Goal: Find specific fact: Find contact information

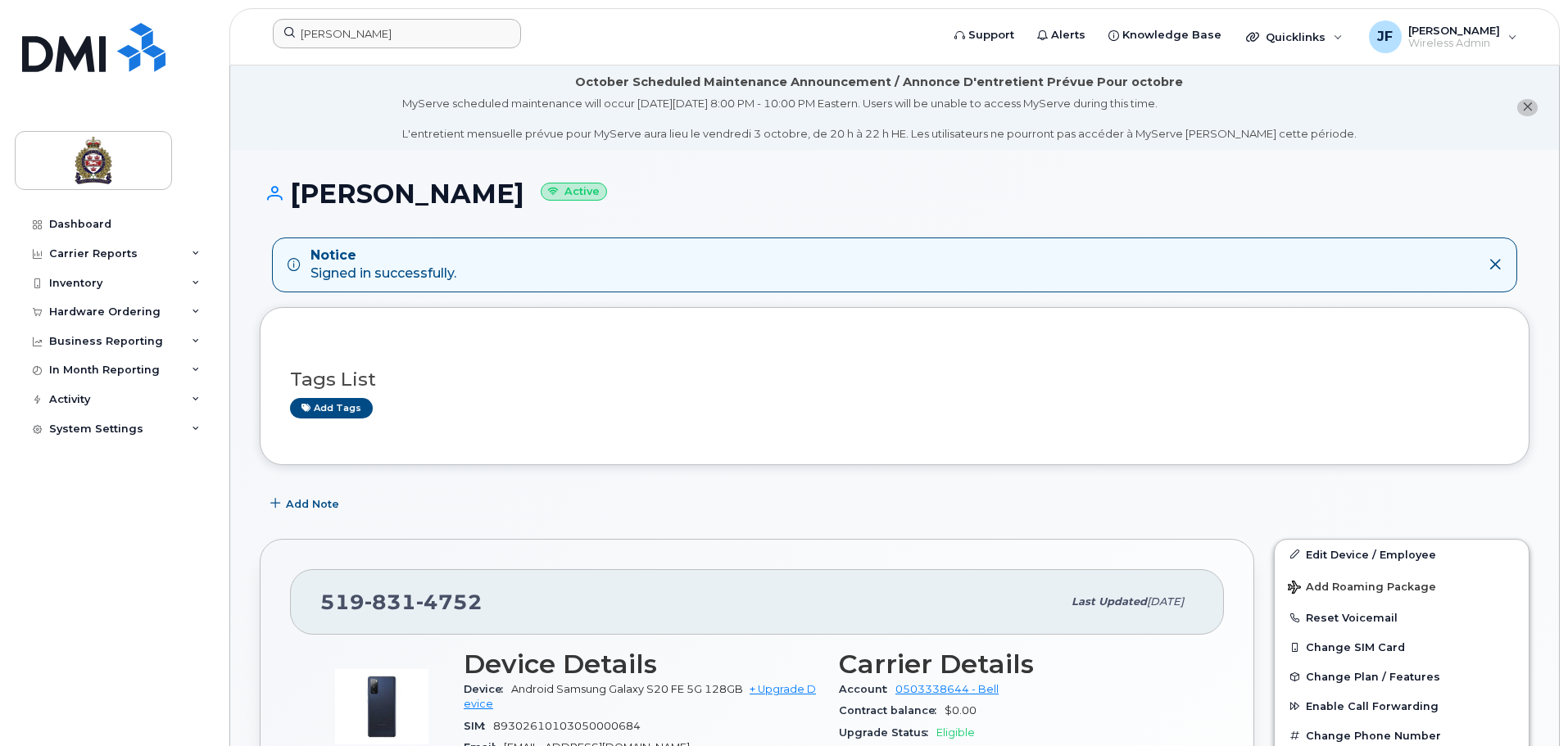
click at [407, 58] on header "[PERSON_NAME] Support Alerts Knowledge Base Quicklinks Suspend / Cancel Device …" at bounding box center [895, 37] width 1330 height 57
click at [398, 38] on input "[PERSON_NAME]" at bounding box center [397, 34] width 248 height 29
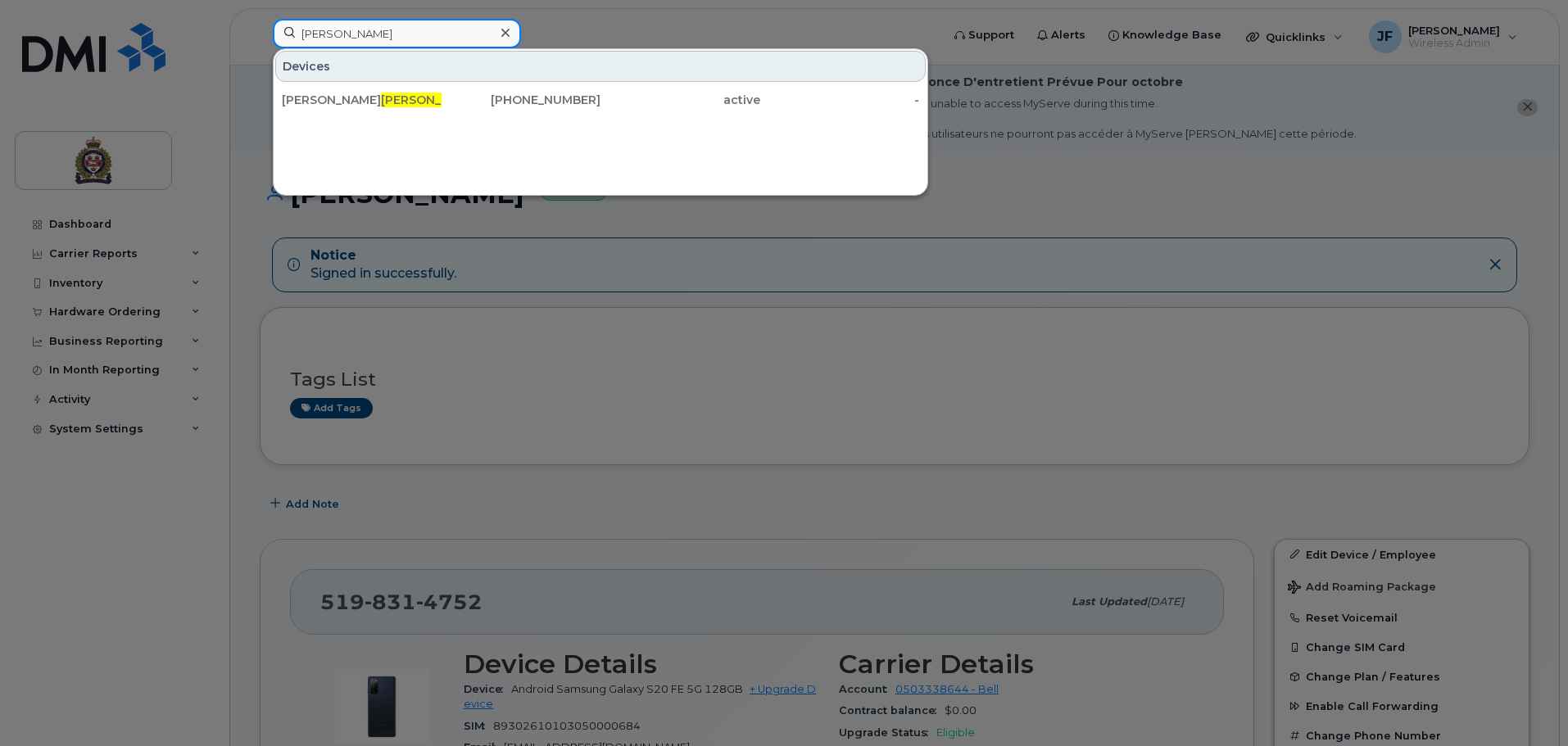
click at [398, 38] on input "[PERSON_NAME]" at bounding box center [397, 34] width 248 height 29
type input "[PERSON_NAME]"
drag, startPoint x: 400, startPoint y: 133, endPoint x: 404, endPoint y: 118, distance: 15.5
click at [400, 133] on div "Devices [PERSON_NAME] [PHONE_NUMBER] active -" at bounding box center [600, 122] width 655 height 147
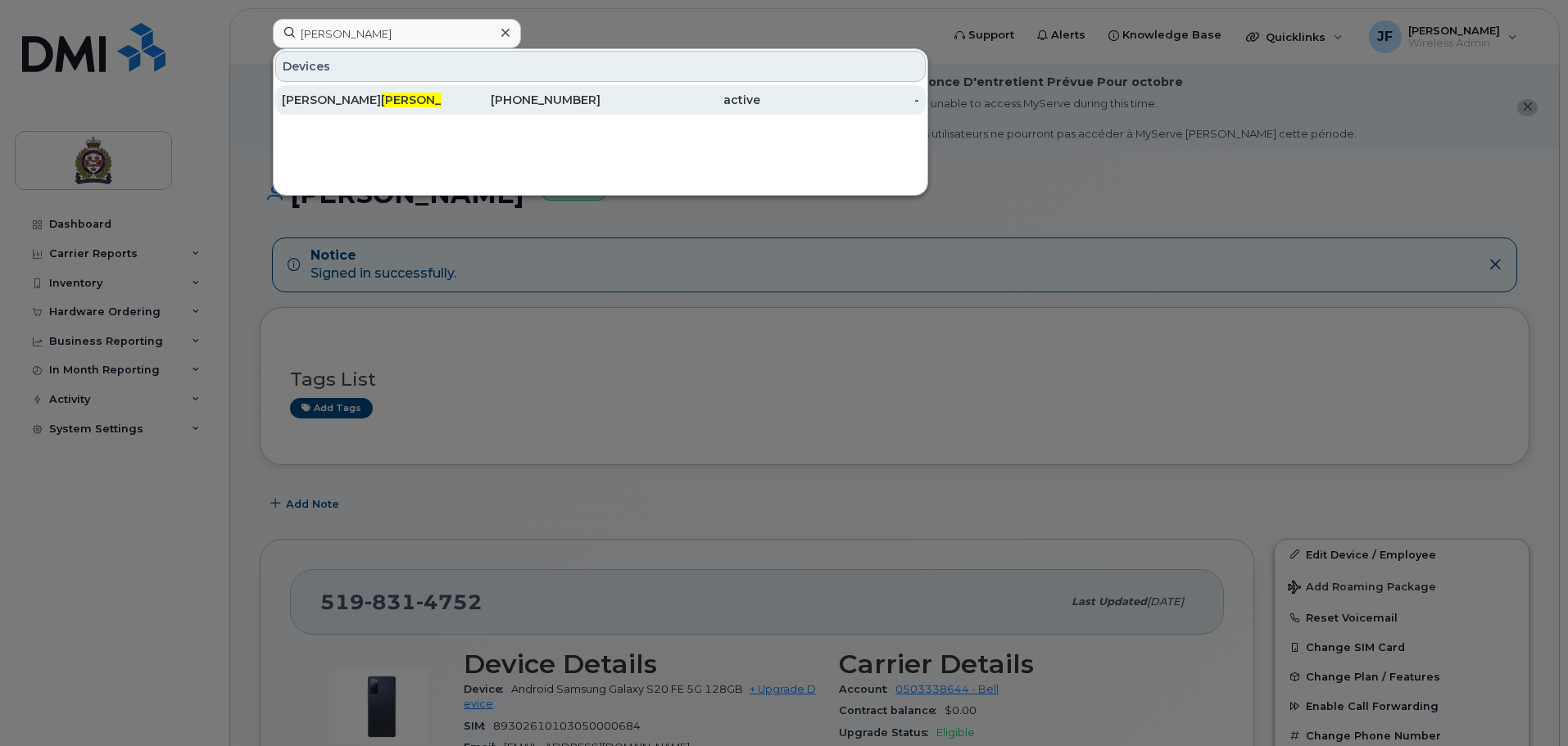
click at [412, 97] on div "[PERSON_NAME]" at bounding box center [362, 100] width 160 height 17
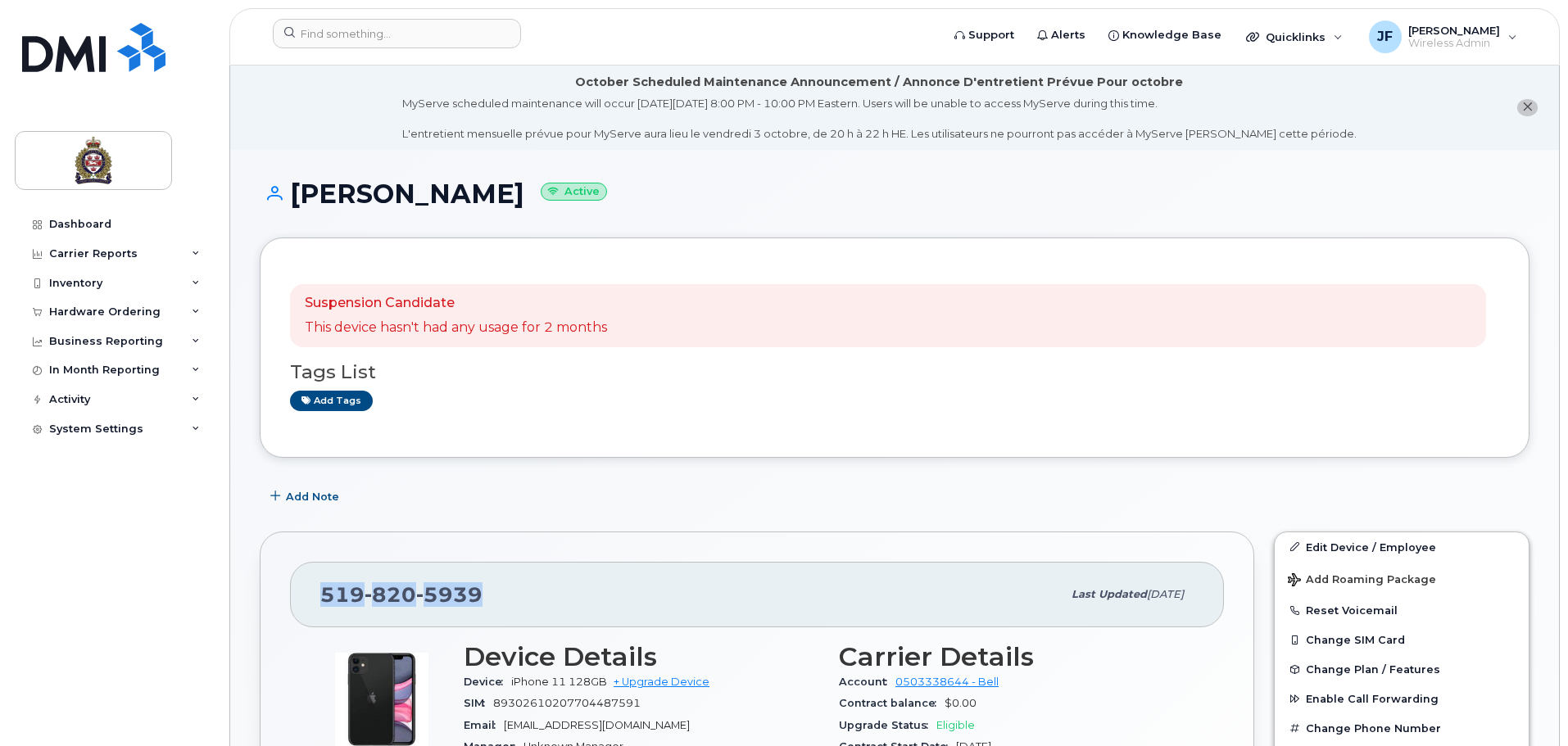
drag, startPoint x: 458, startPoint y: 604, endPoint x: 302, endPoint y: 603, distance: 156.0
click at [302, 603] on div "519 820 5939 Last updated May 06, 2025" at bounding box center [757, 594] width 933 height 65
copy span "519 820 5939"
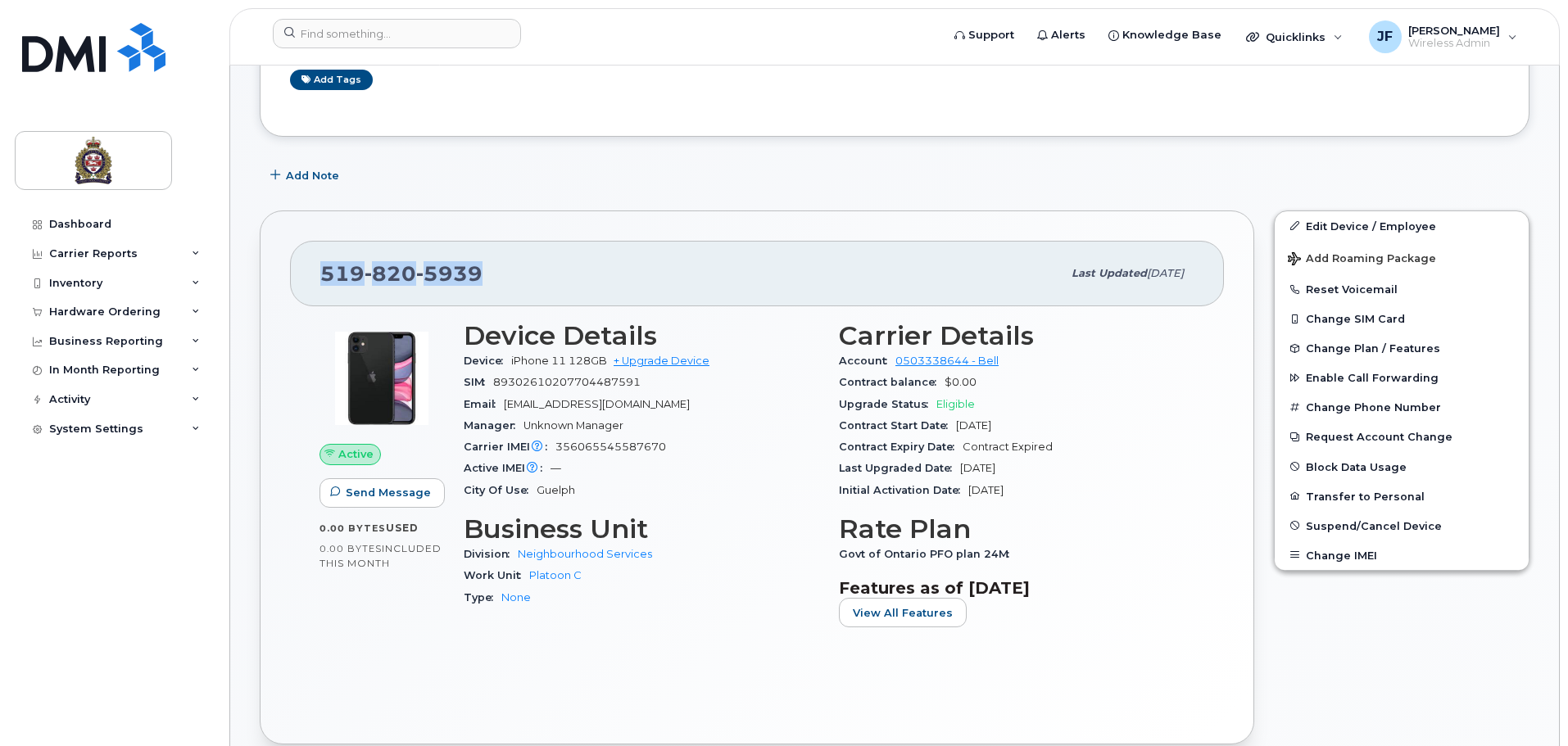
scroll to position [328, 0]
